Goal: Check status: Check status

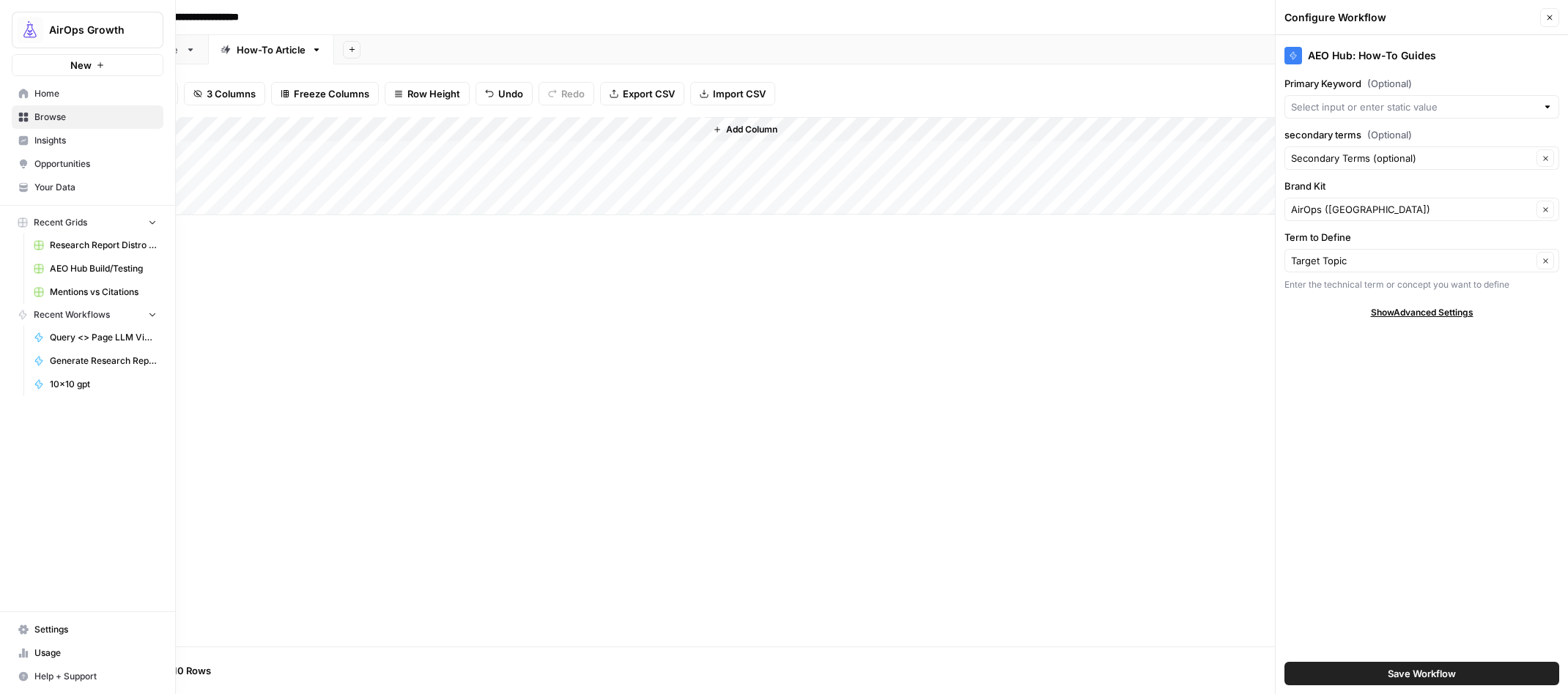
click at [71, 241] on span "Research Report Distro Workflows" at bounding box center [103, 245] width 107 height 13
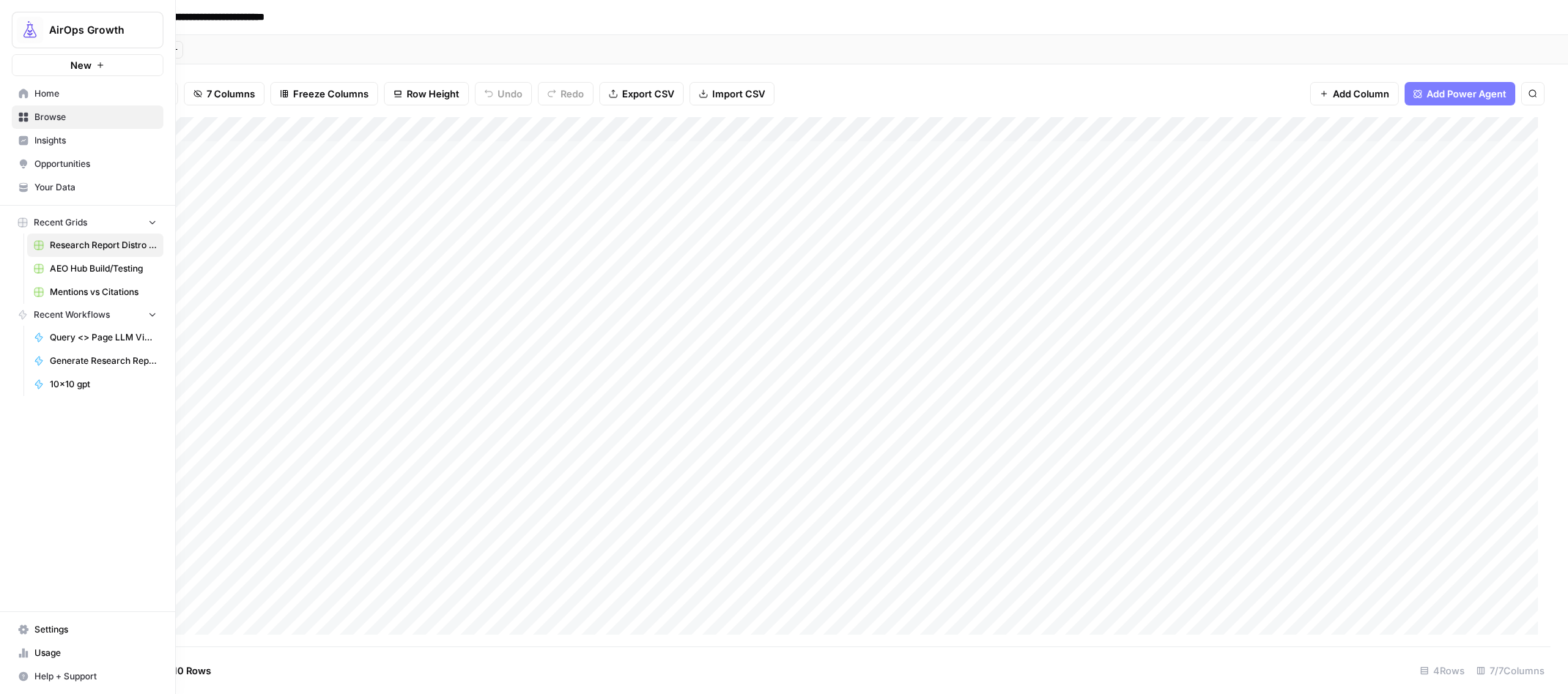
click at [47, 89] on span "Home" at bounding box center [95, 94] width 122 height 13
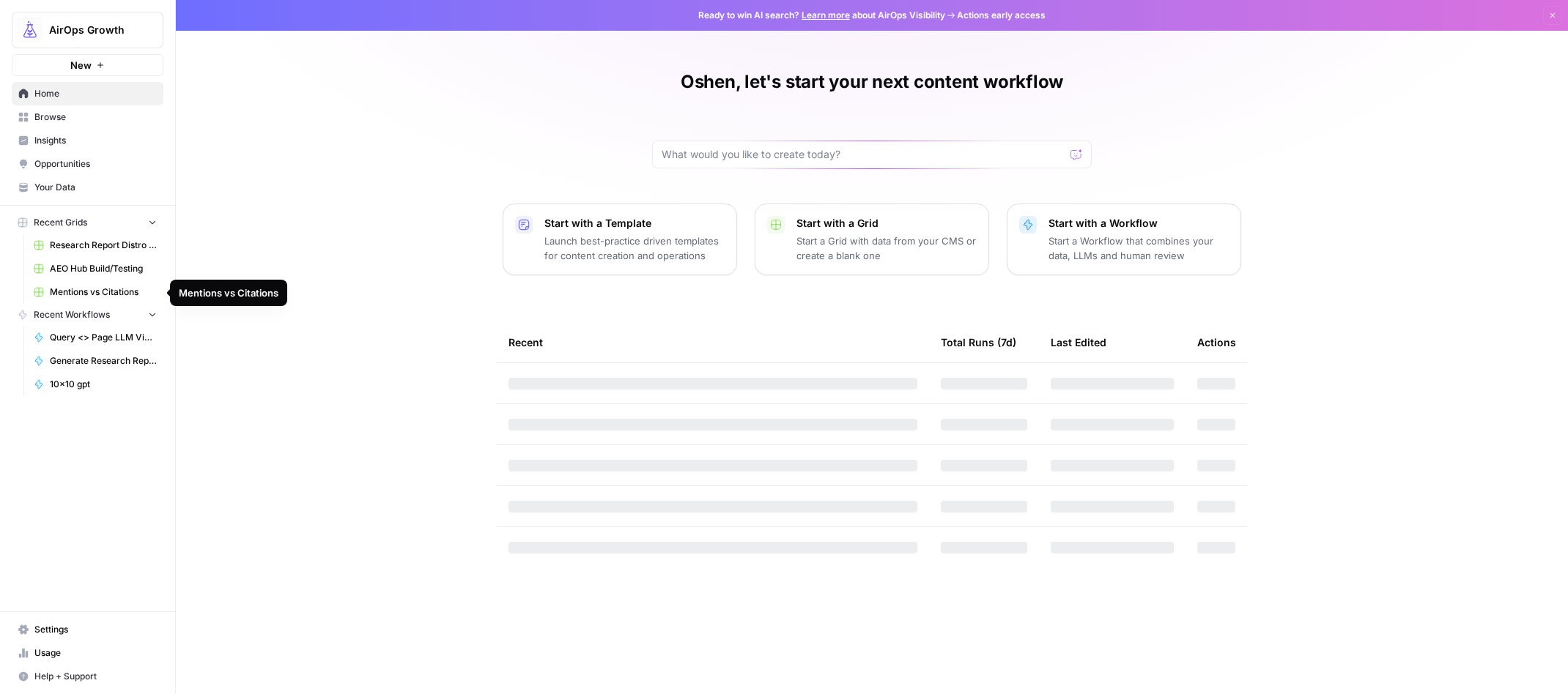
click at [68, 287] on span "Mentions vs Citations" at bounding box center [103, 292] width 107 height 13
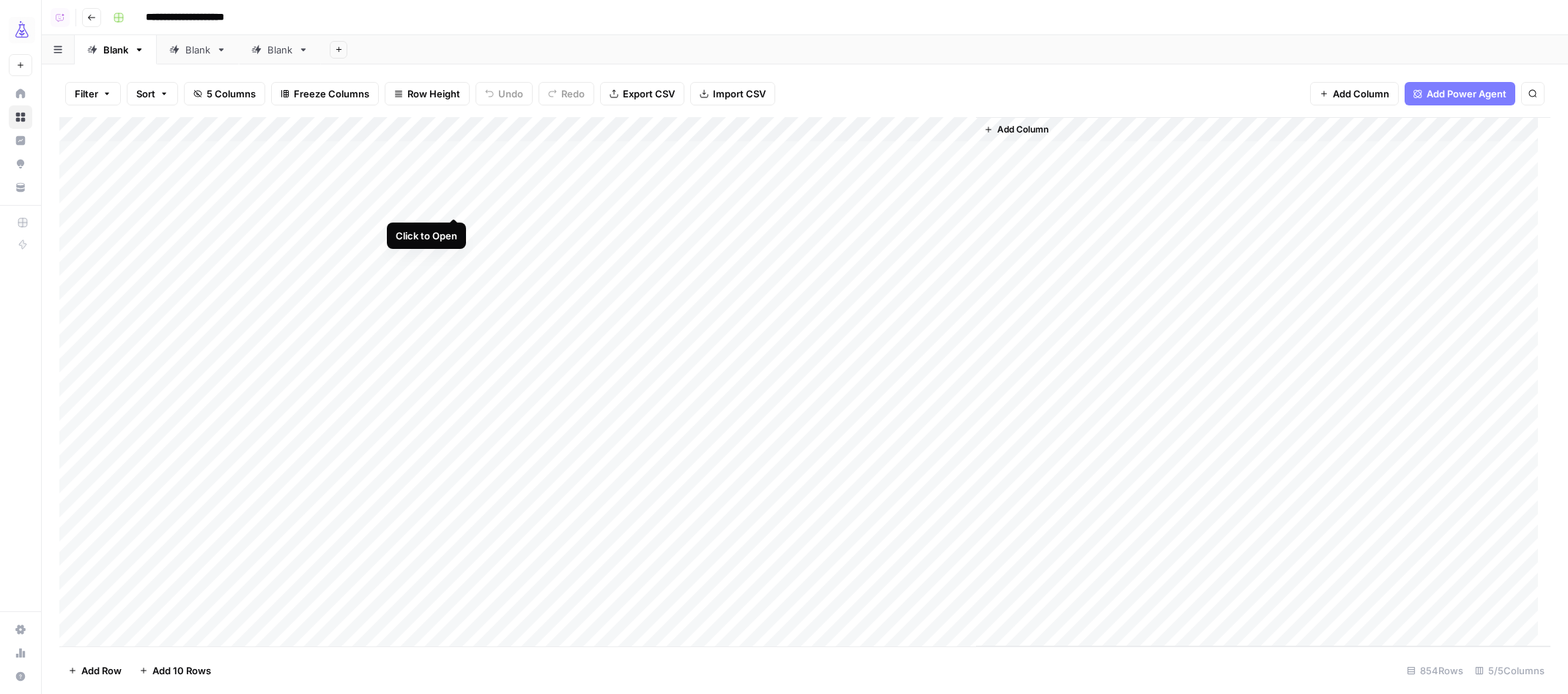
click at [452, 207] on div "Add Column" at bounding box center [805, 382] width 1491 height 530
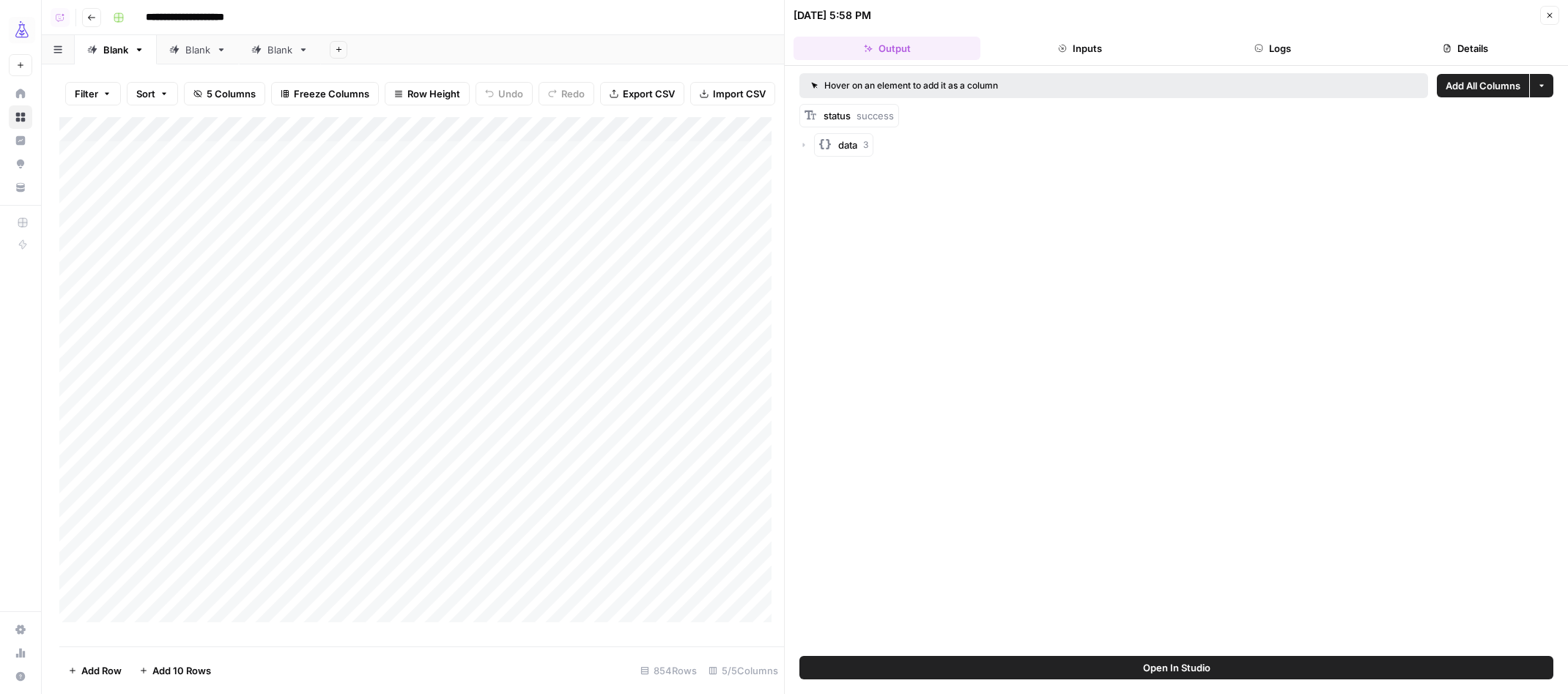
click at [1259, 36] on button "Logs" at bounding box center [1273, 48] width 187 height 24
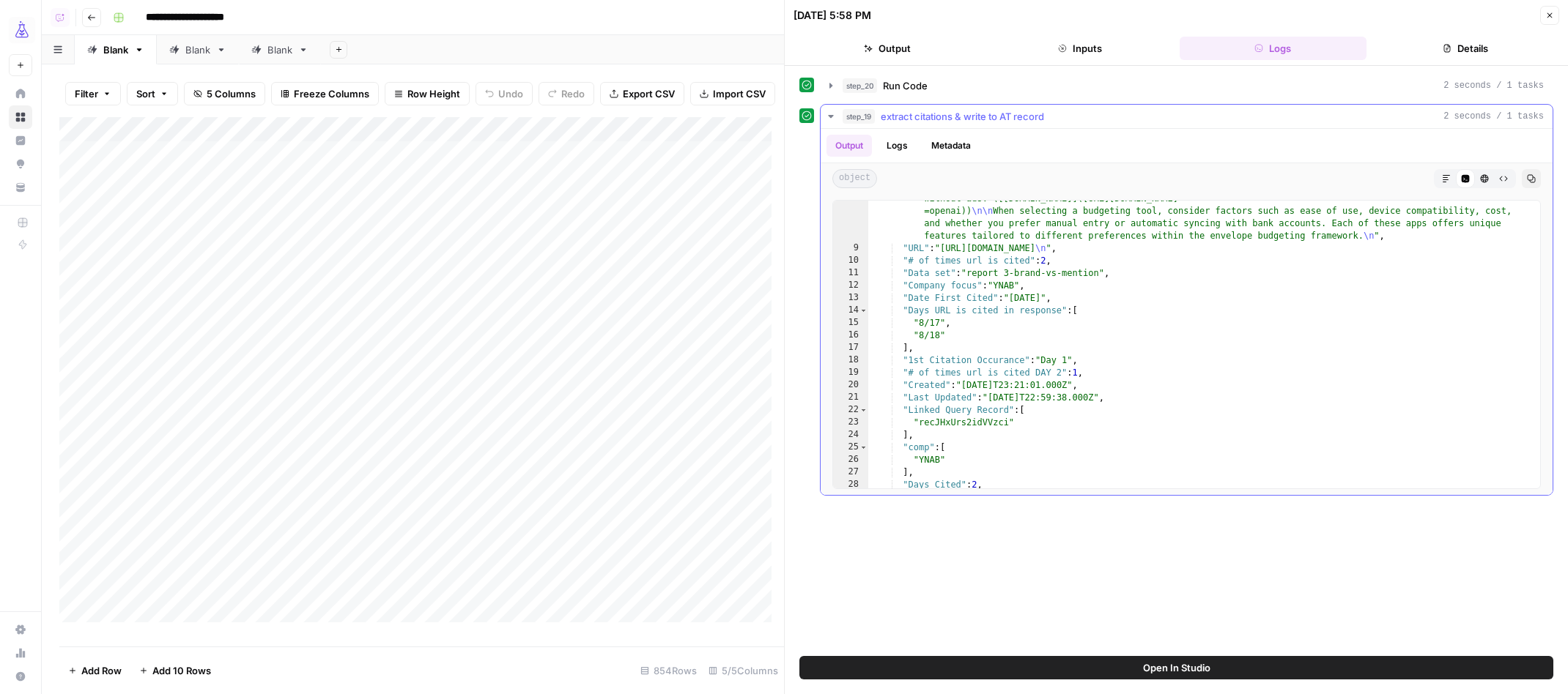
scroll to position [354, 0]
click at [1227, 660] on button "Open In Studio" at bounding box center [1176, 668] width 754 height 24
click at [275, 51] on div "Blank" at bounding box center [279, 50] width 25 height 15
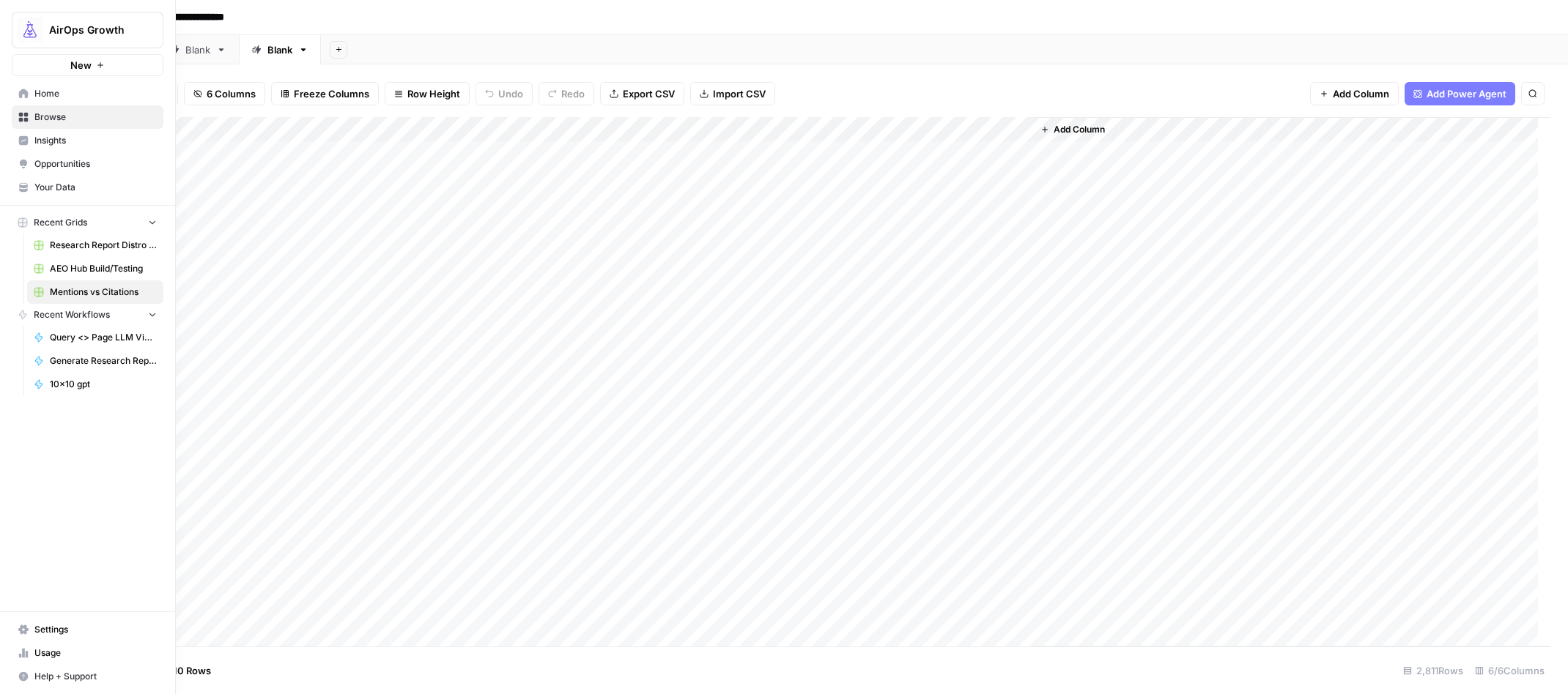
click at [51, 116] on span "Browse" at bounding box center [95, 118] width 122 height 13
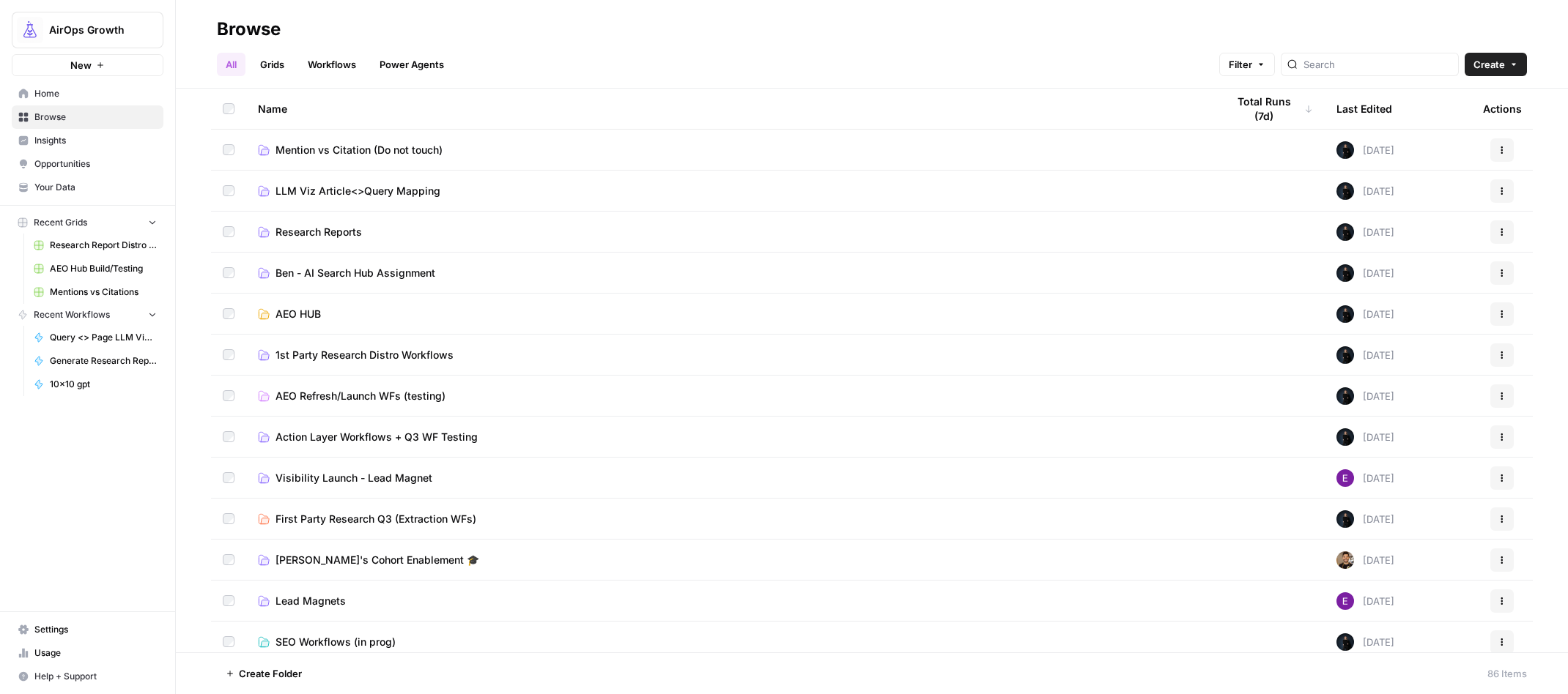
click at [333, 139] on td "Mention vs Citation (Do not touch)" at bounding box center [731, 150] width 969 height 40
click at [332, 146] on span "Mention vs Citation (Do not touch)" at bounding box center [359, 150] width 167 height 15
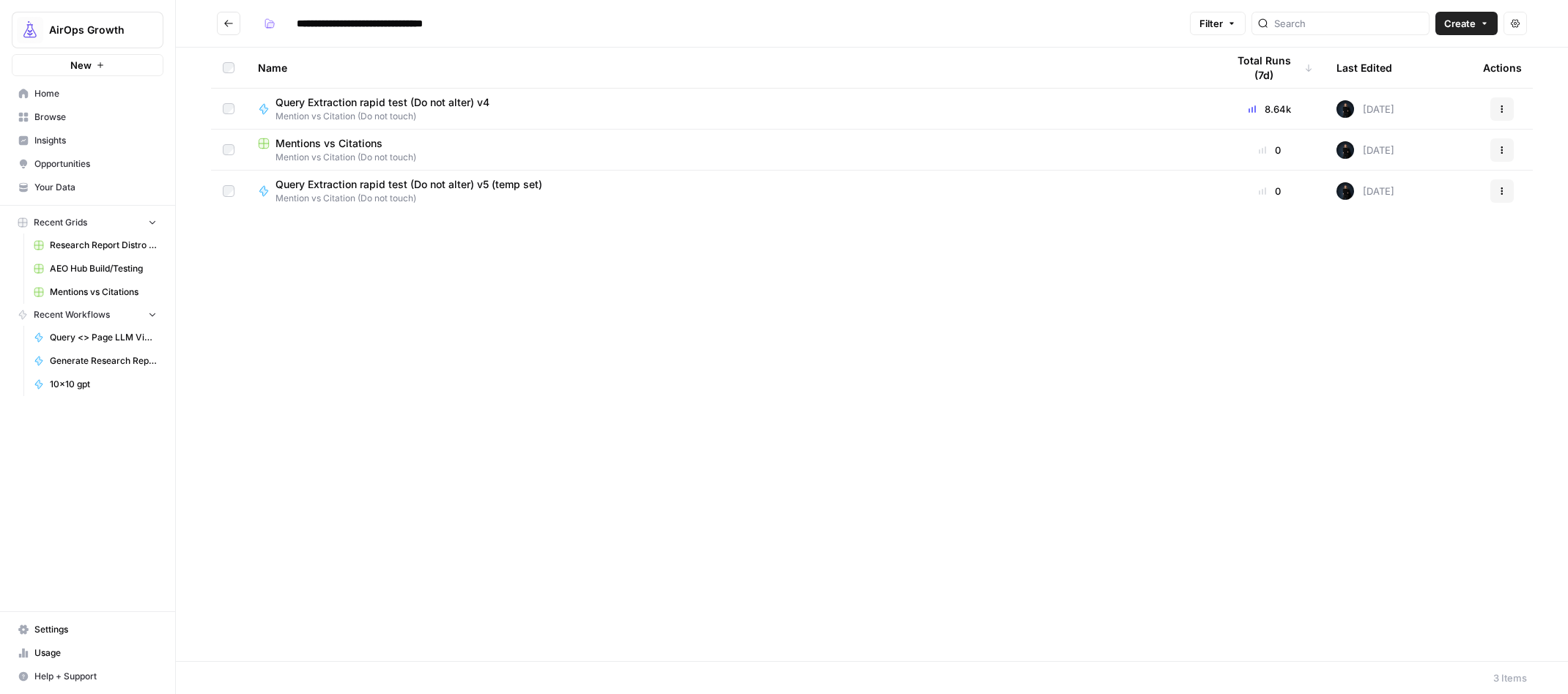
click at [339, 143] on span "Mentions vs Citations" at bounding box center [329, 144] width 107 height 15
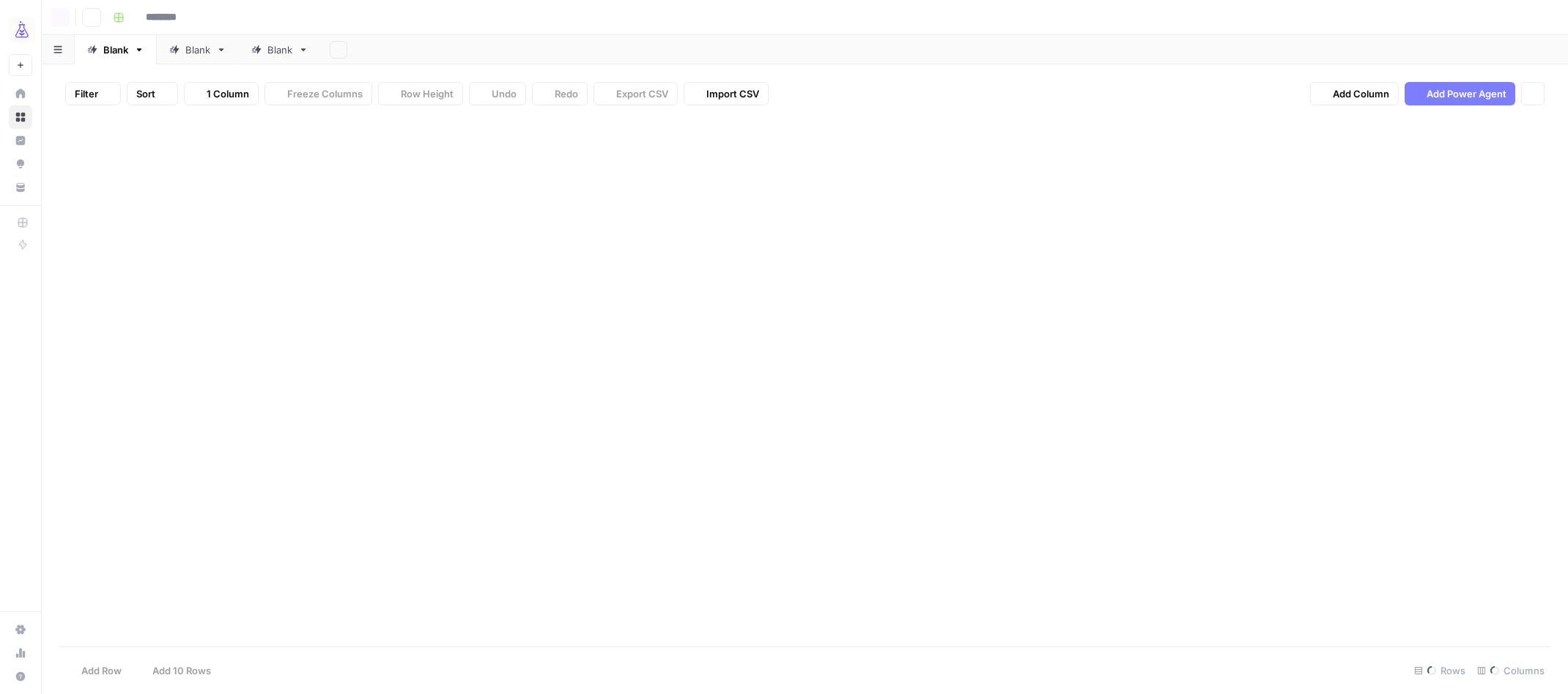
type input "**********"
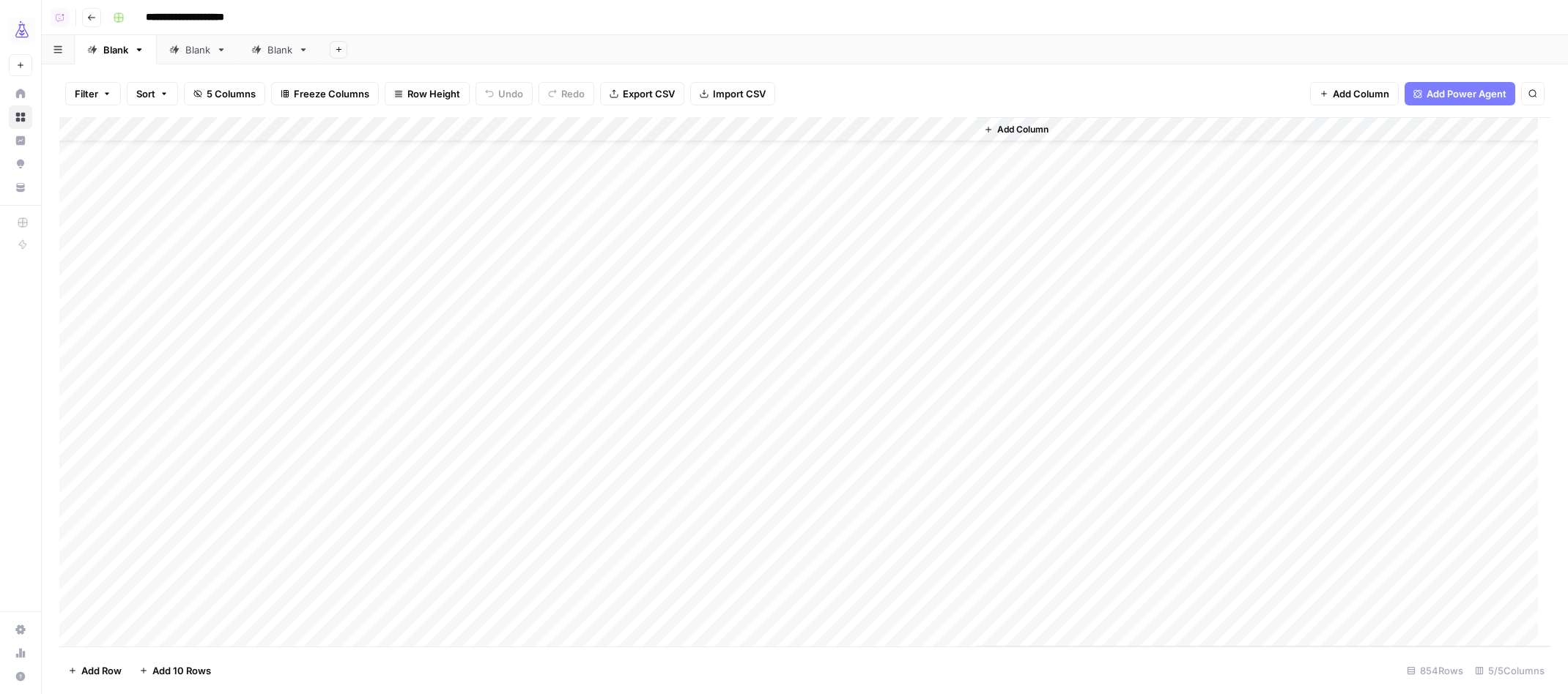
scroll to position [54, 0]
click at [824, 420] on div "Add Column" at bounding box center [805, 382] width 1491 height 530
click at [817, 423] on div "Add Column" at bounding box center [805, 382] width 1491 height 530
click at [804, 480] on div "Add Column" at bounding box center [805, 382] width 1491 height 530
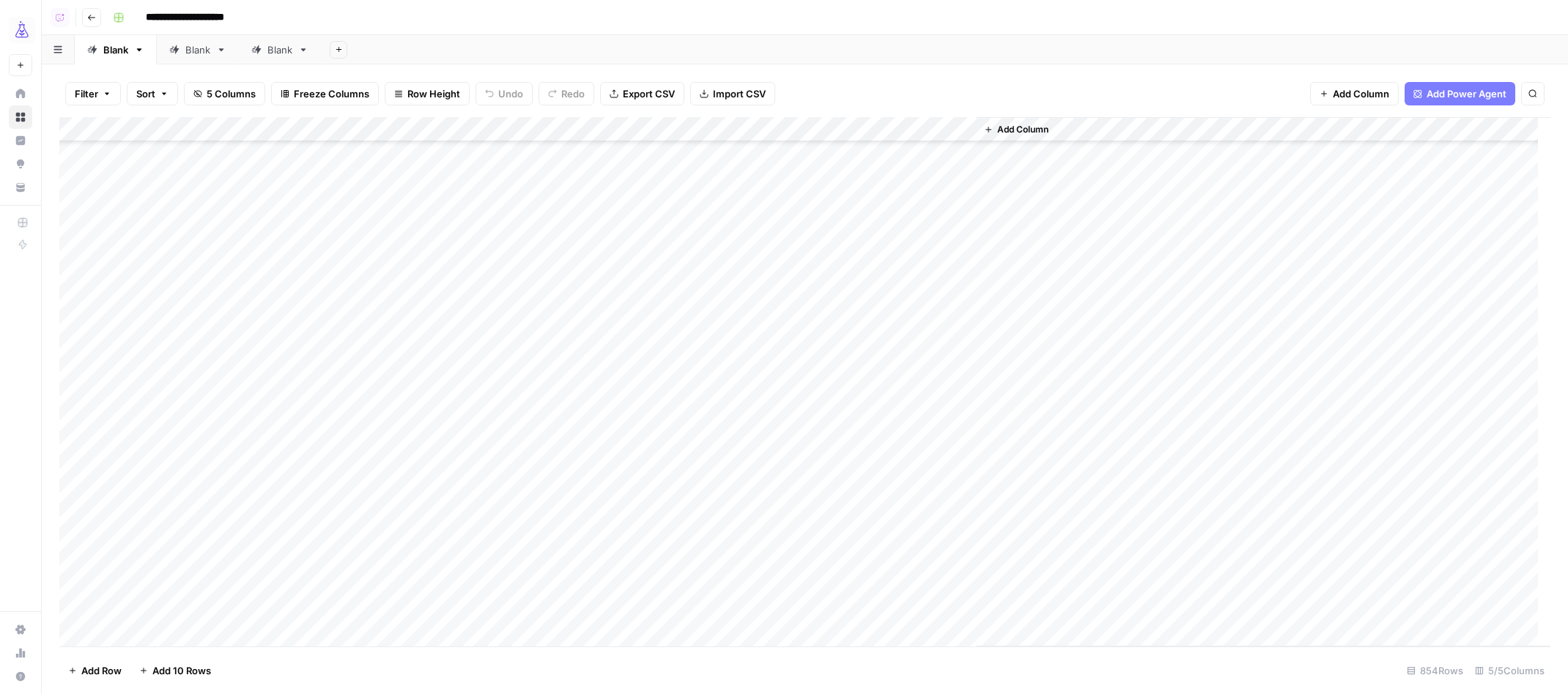
click at [193, 51] on div "Blank" at bounding box center [197, 50] width 25 height 15
click at [283, 51] on div "Blank" at bounding box center [279, 50] width 25 height 15
click at [84, 19] on button "Go back" at bounding box center [92, 18] width 19 height 19
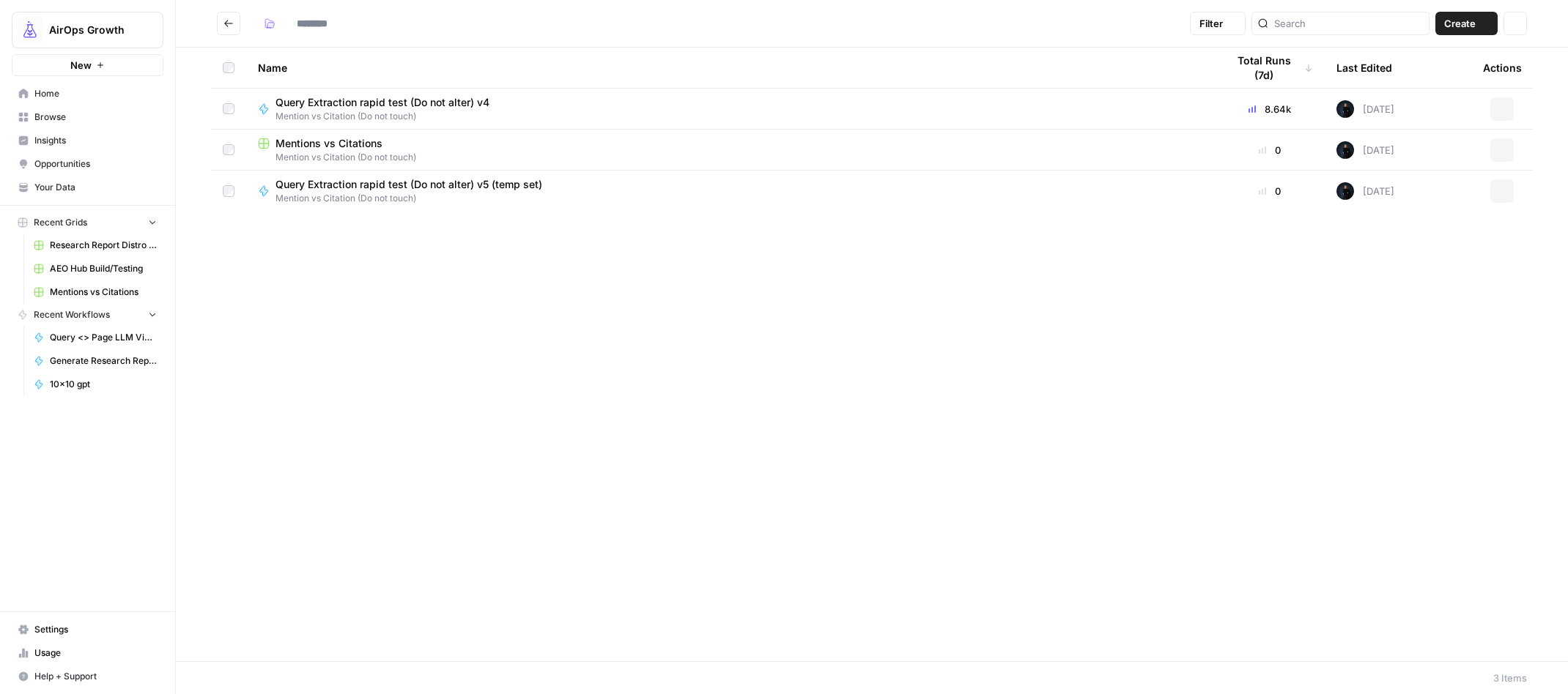
type input "**********"
click at [316, 106] on span "Query Extraction rapid test (Do not alter) v4" at bounding box center [382, 103] width 214 height 15
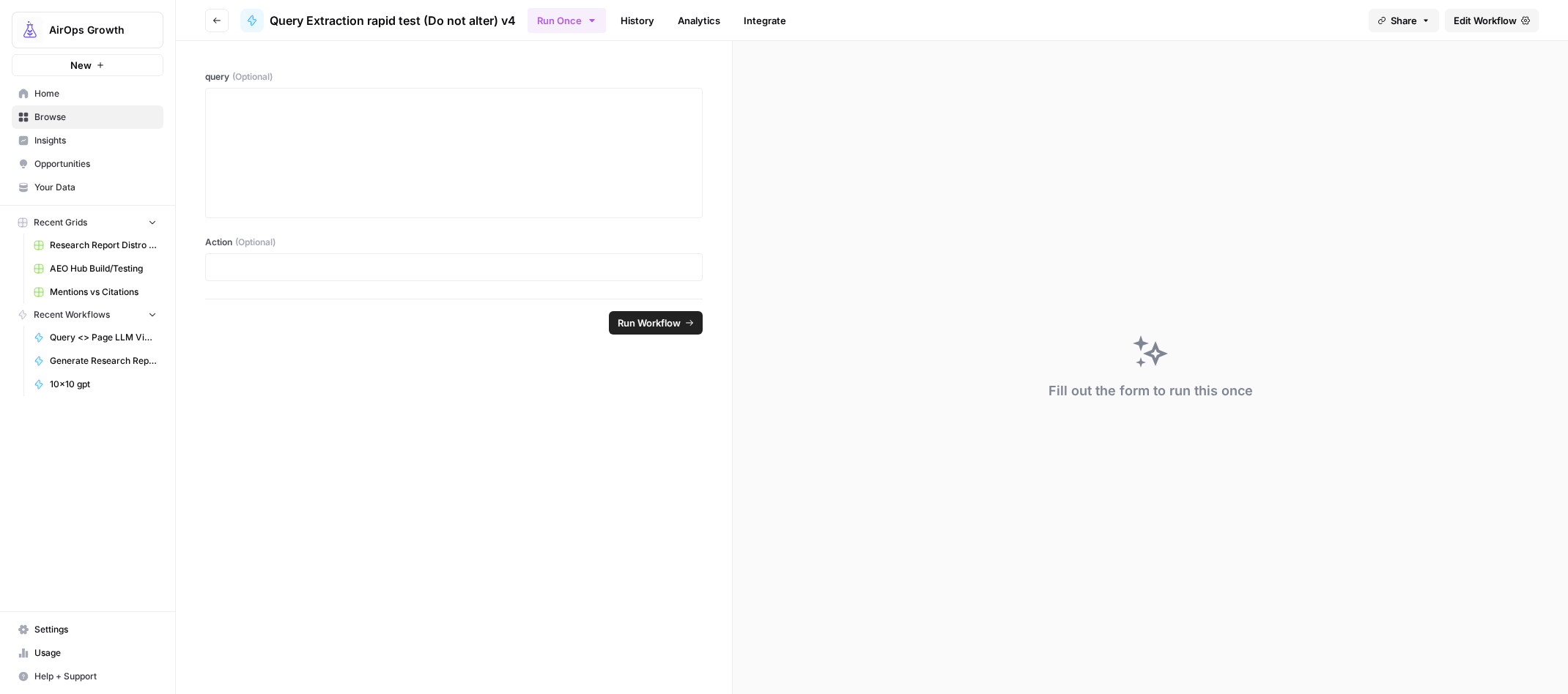
click at [638, 19] on link "History" at bounding box center [637, 21] width 51 height 24
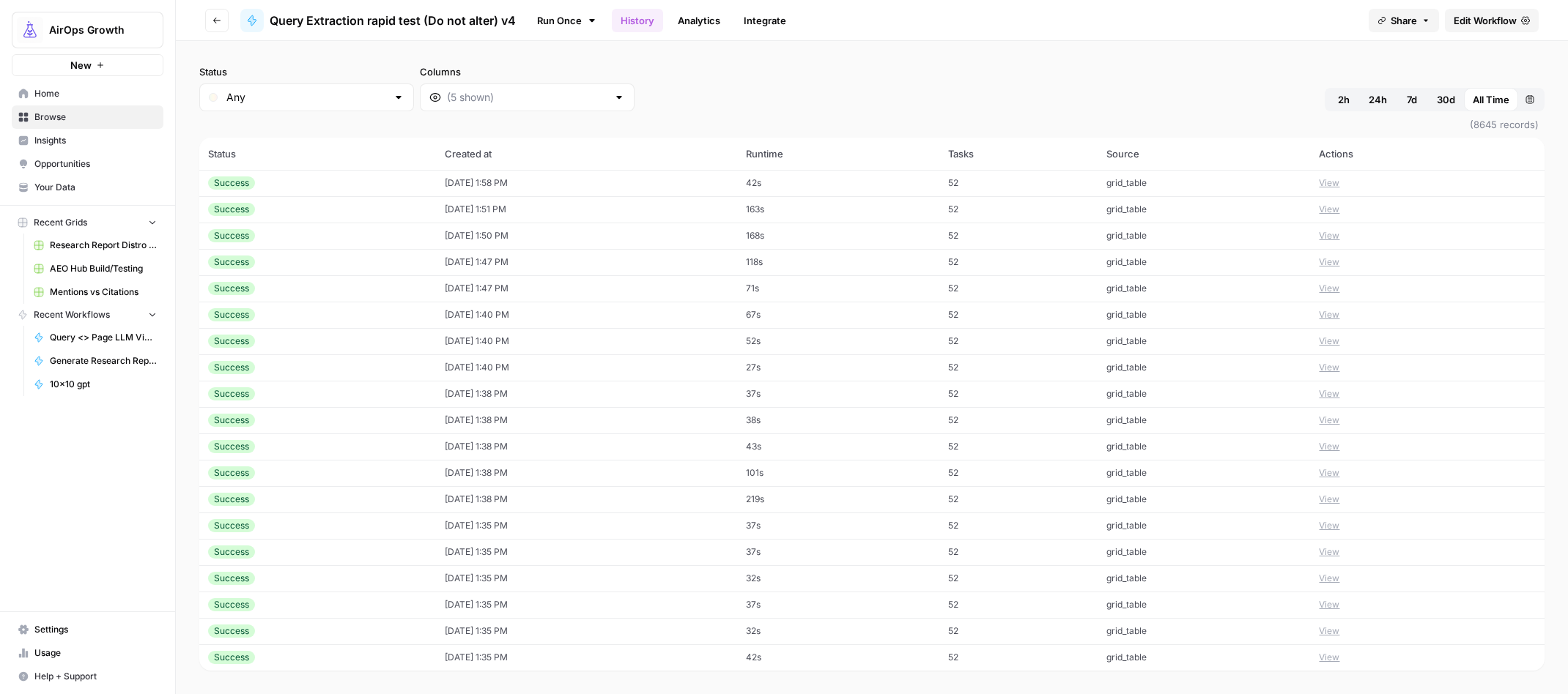
click at [1319, 261] on button "View" at bounding box center [1329, 263] width 21 height 13
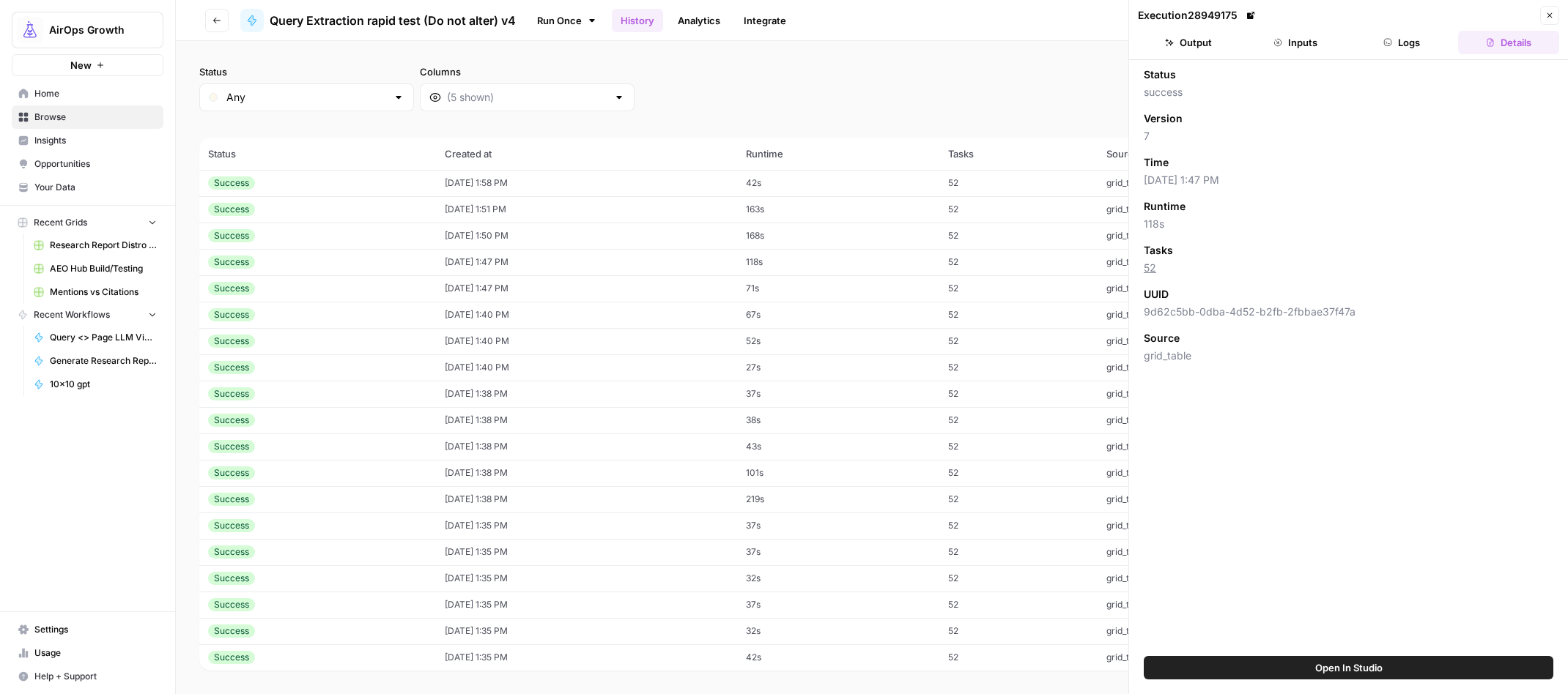
click at [1384, 47] on button "Logs" at bounding box center [1403, 42] width 101 height 24
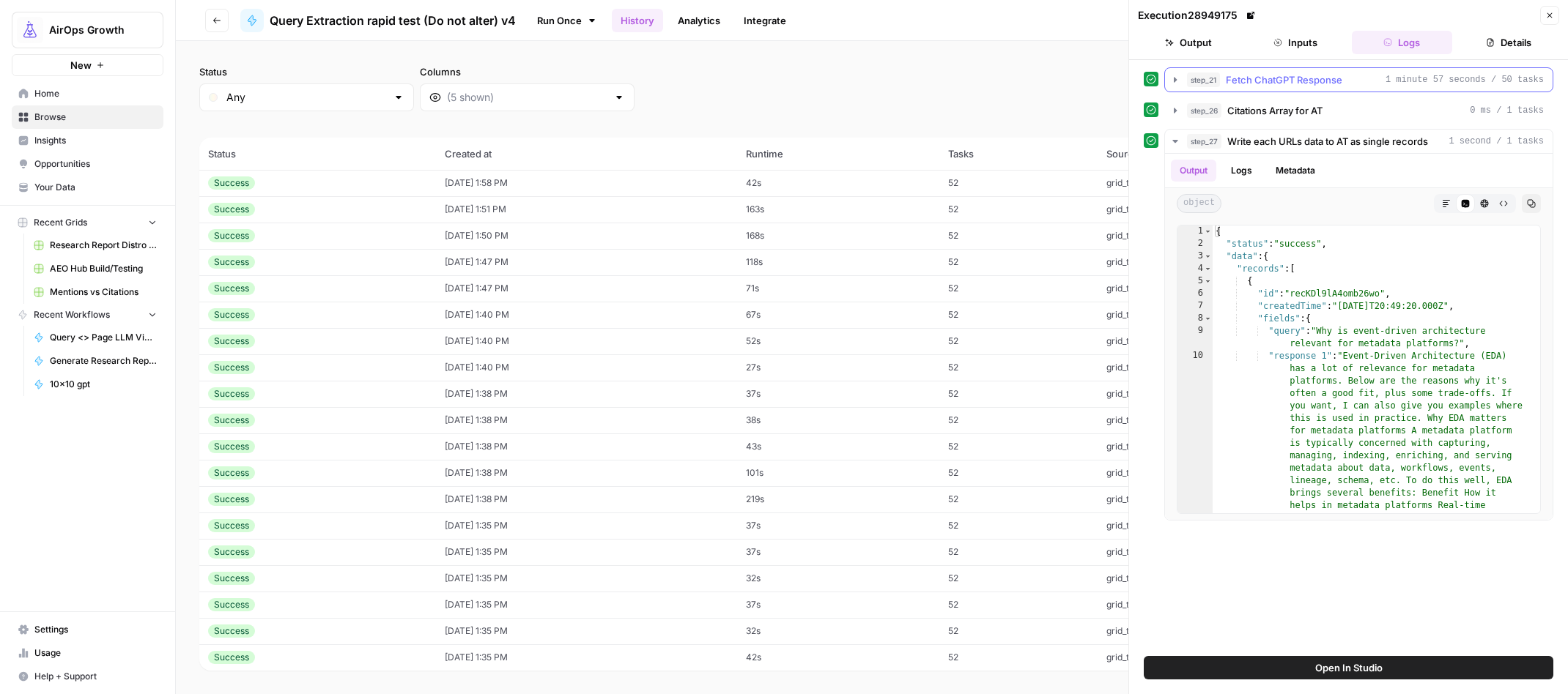
click at [1180, 76] on icon "button" at bounding box center [1175, 80] width 12 height 12
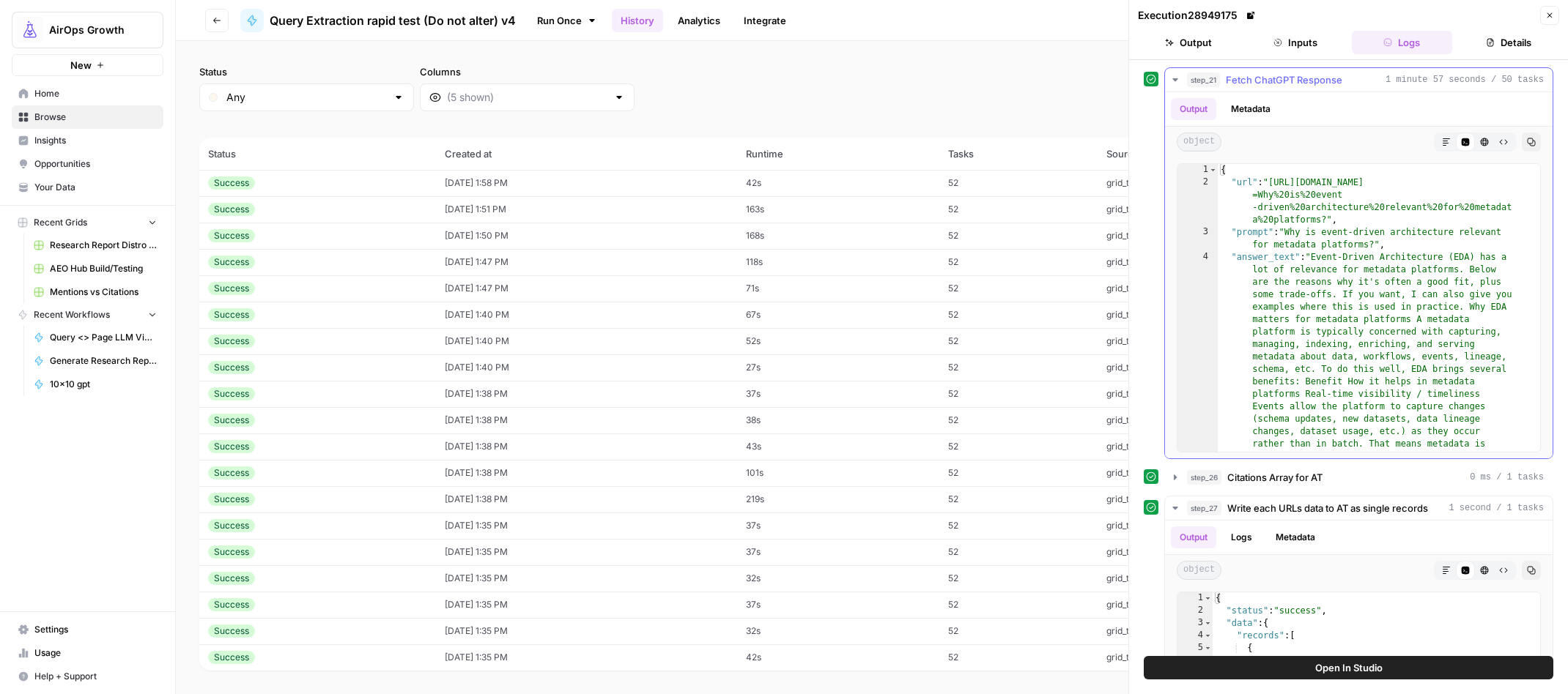
drag, startPoint x: 1520, startPoint y: 144, endPoint x: 1430, endPoint y: 248, distance: 137.5
click at [1436, 240] on div "Output Metadata object Markdown Code Editor HTML Viewer Raw Output Copy 1 2 3 4…" at bounding box center [1358, 275] width 388 height 366
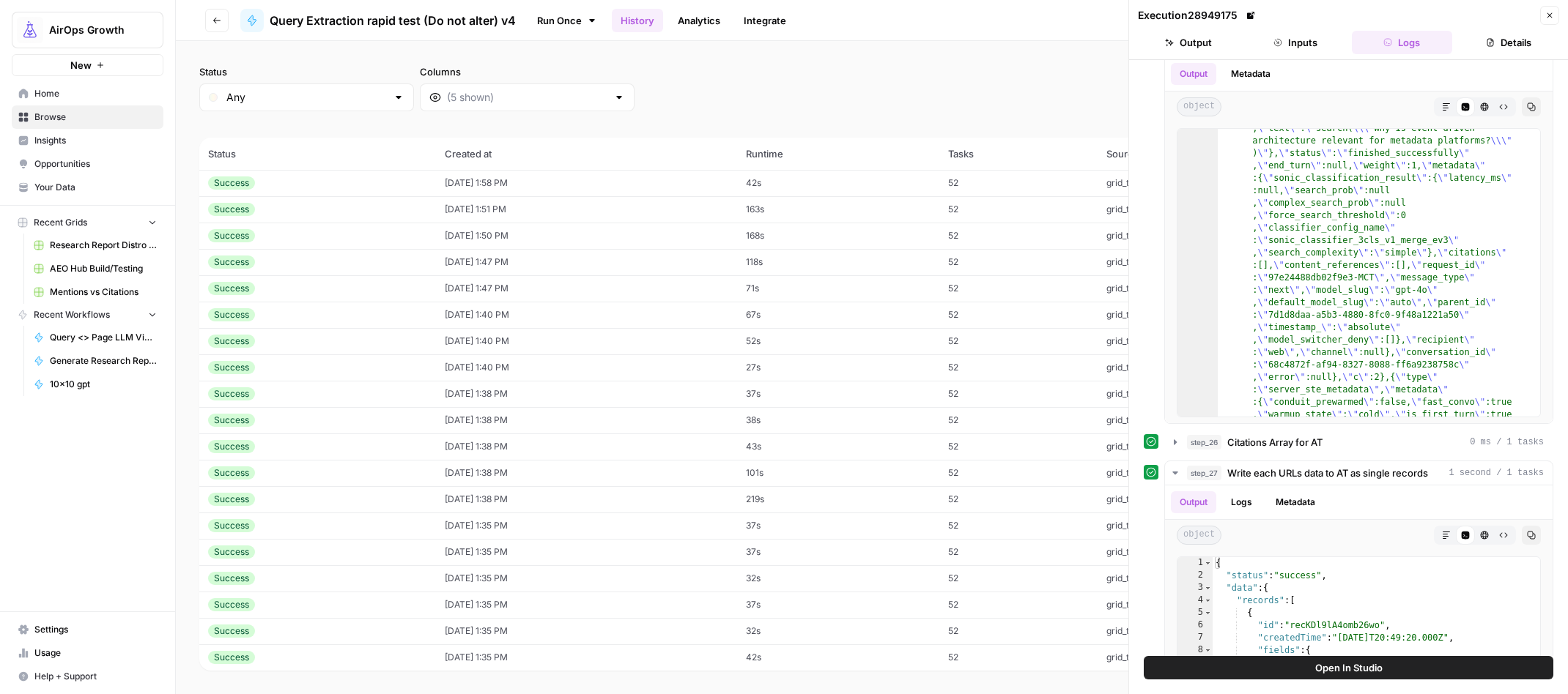
scroll to position [9713, 0]
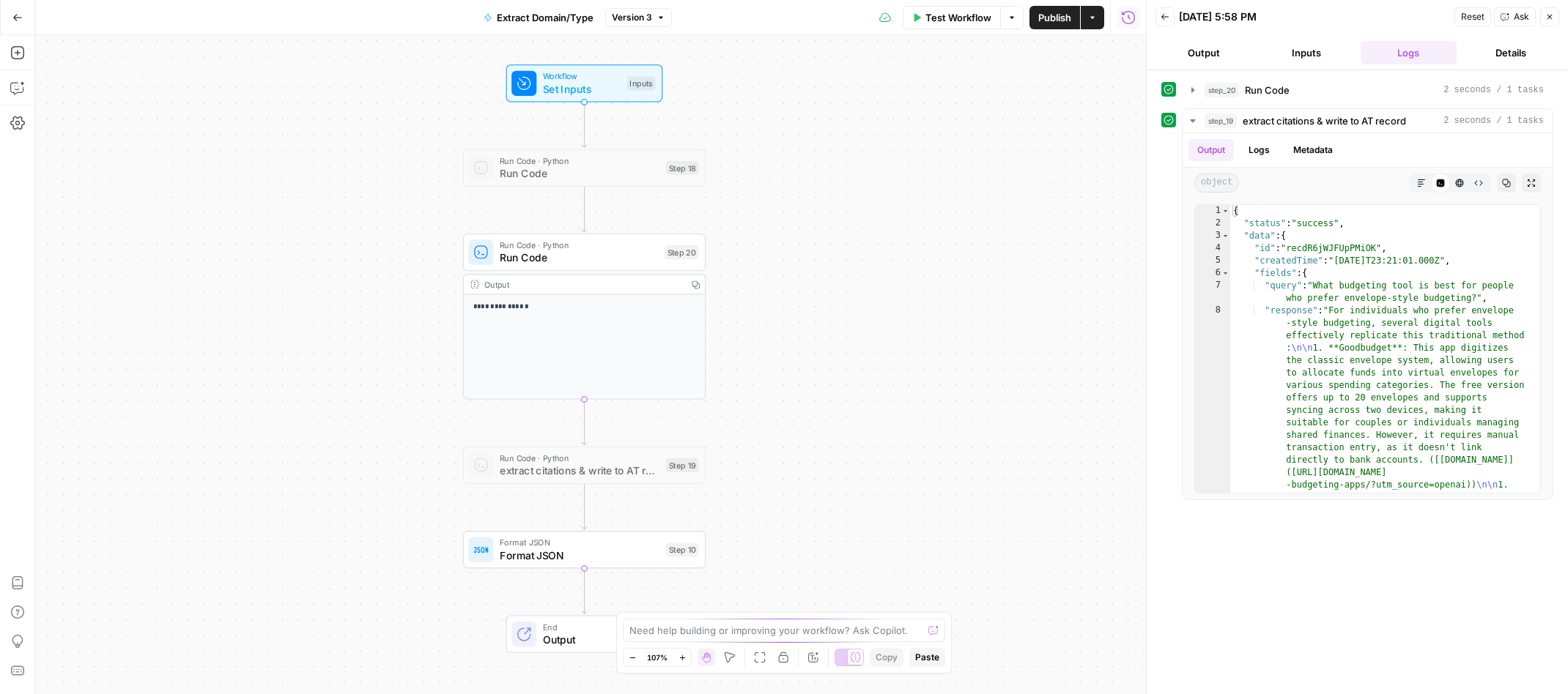
click at [1212, 52] on button "Output" at bounding box center [1204, 53] width 97 height 24
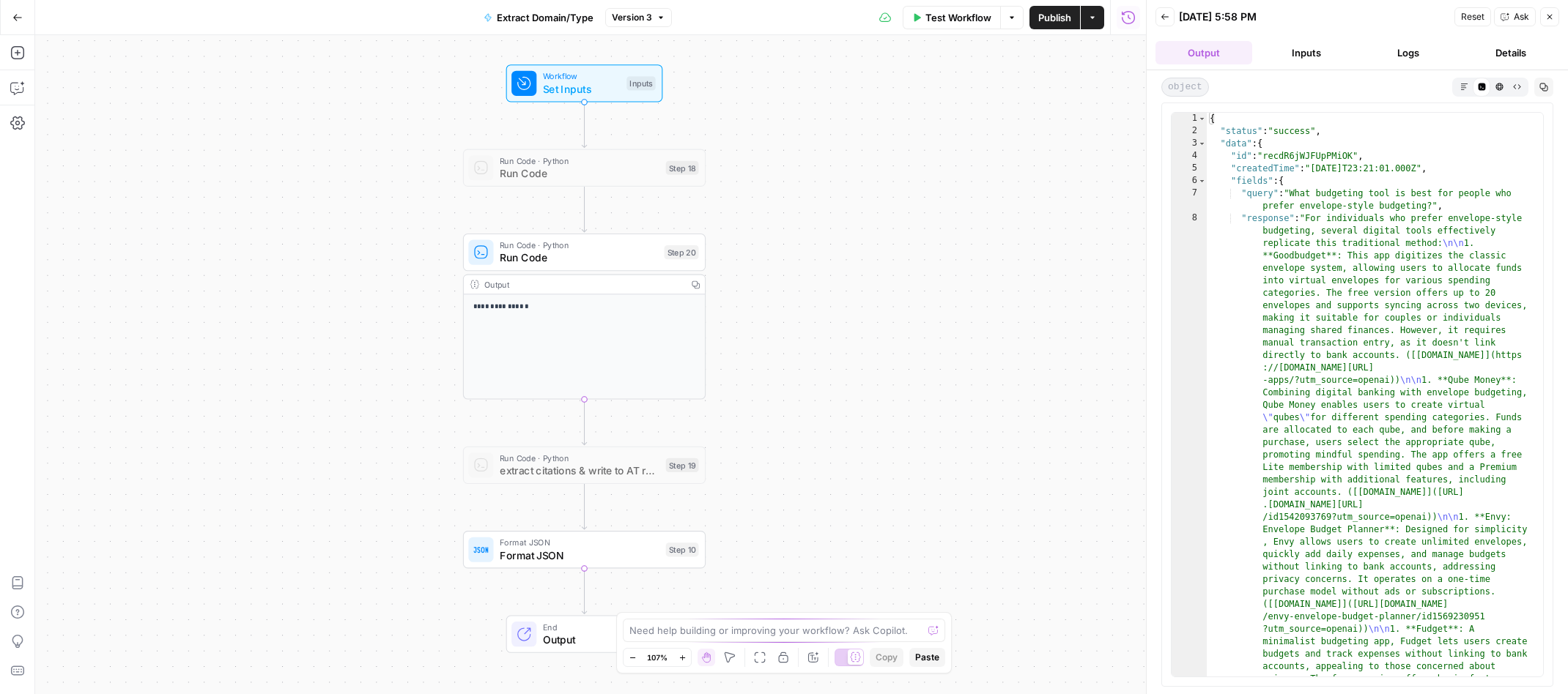
click at [1494, 51] on button "Details" at bounding box center [1511, 53] width 97 height 24
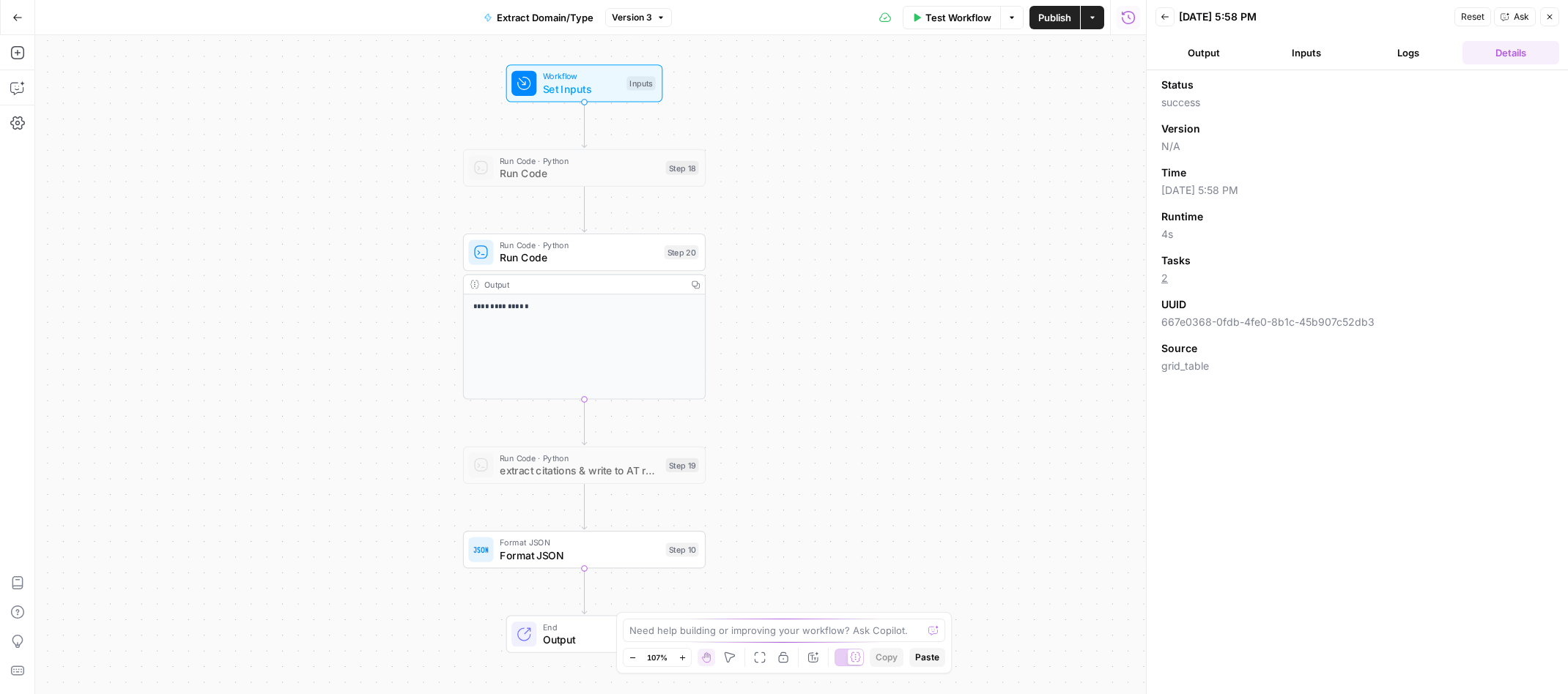
click at [1391, 56] on button "Logs" at bounding box center [1409, 53] width 97 height 24
